Goal: Task Accomplishment & Management: Use online tool/utility

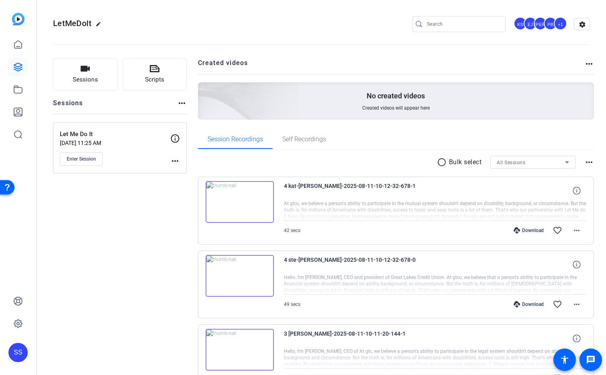
click at [22, 352] on div "SS" at bounding box center [17, 352] width 19 height 19
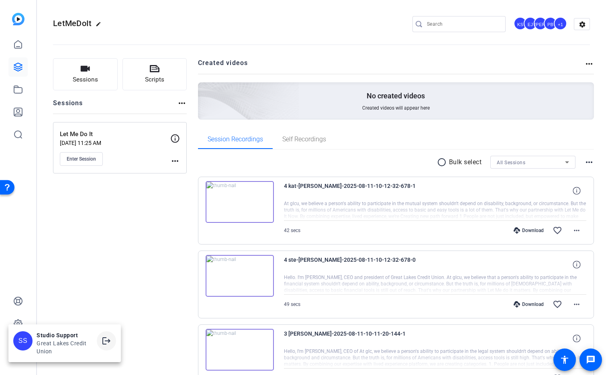
click at [113, 344] on span at bounding box center [106, 340] width 19 height 19
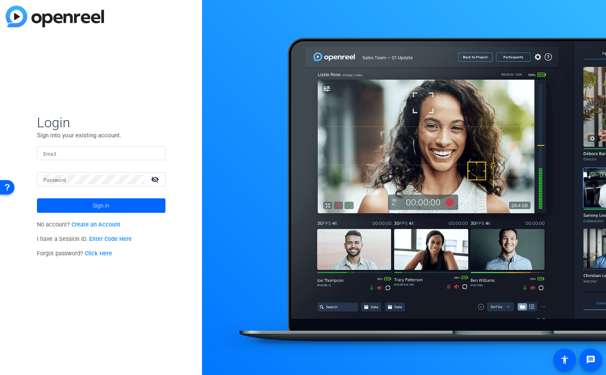
click at [141, 159] on div at bounding box center [101, 153] width 116 height 14
click at [155, 154] on div at bounding box center [154, 153] width 10 height 10
type input "studiosupport+3@openreel.com"
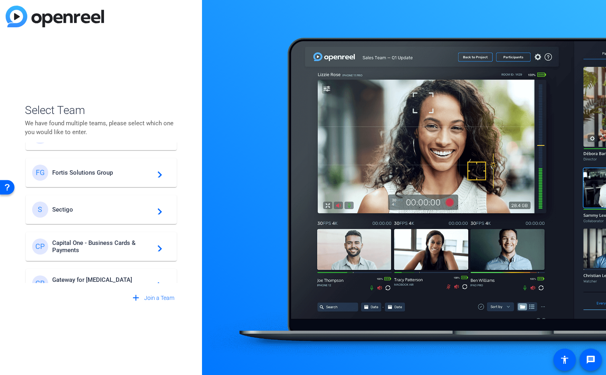
scroll to position [50, 0]
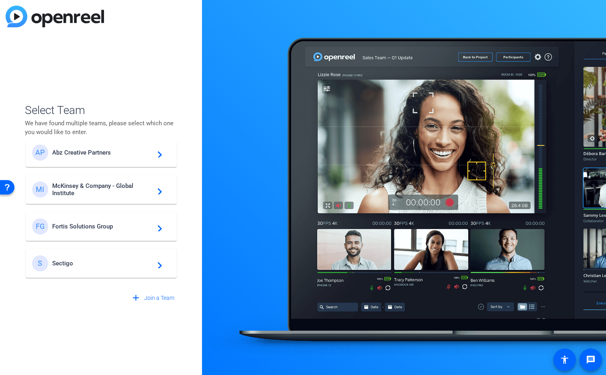
click at [110, 187] on span "McKinsey & Company - Global Institute" at bounding box center [102, 189] width 100 height 14
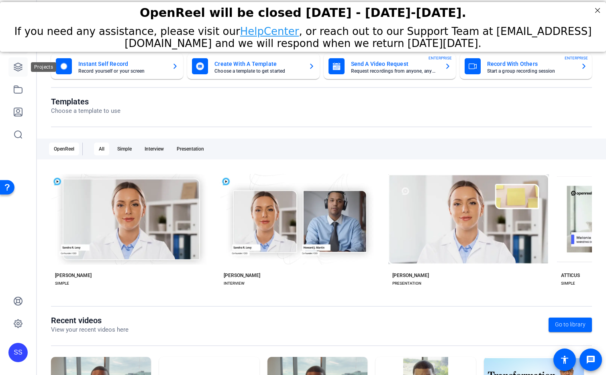
click at [17, 67] on icon at bounding box center [18, 67] width 10 height 10
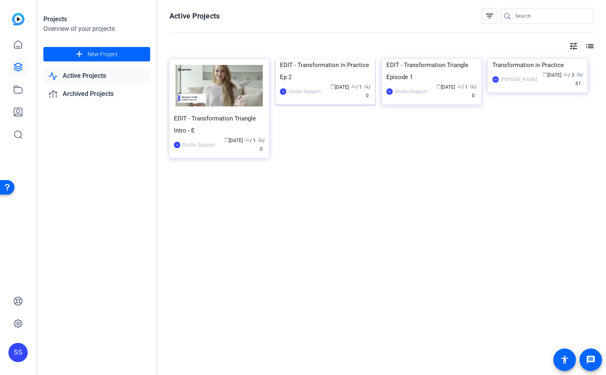
click at [305, 59] on img at bounding box center [325, 59] width 100 height 0
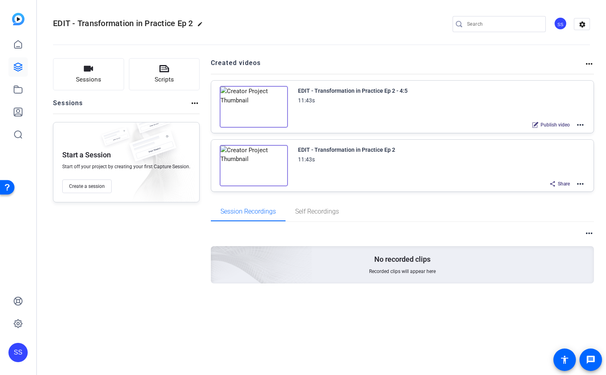
click at [578, 124] on mat-icon "more_horiz" at bounding box center [580, 125] width 10 height 10
click at [14, 90] on div at bounding box center [303, 187] width 606 height 375
click at [14, 90] on icon at bounding box center [18, 90] width 10 height 10
click at [579, 123] on mat-icon "more_horiz" at bounding box center [580, 125] width 10 height 10
click at [575, 132] on span "Edit in Creator" at bounding box center [550, 135] width 56 height 10
